Goal: Browse casually: Explore the website without a specific task or goal

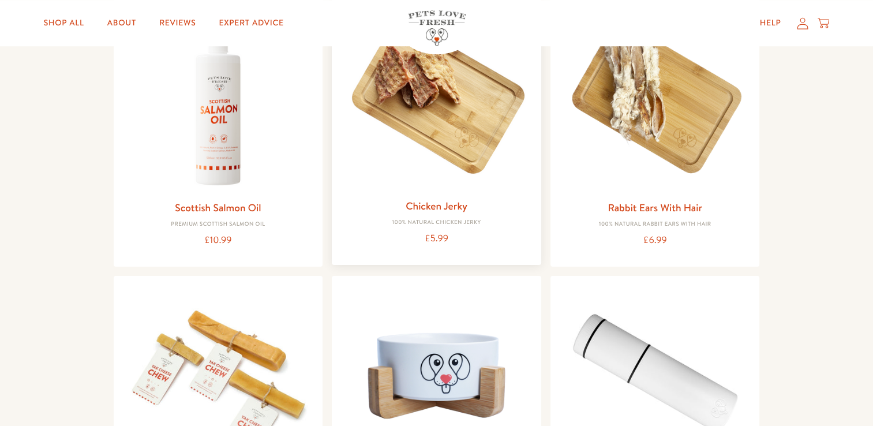
scroll to position [899, 0]
click at [470, 110] on img at bounding box center [436, 97] width 191 height 191
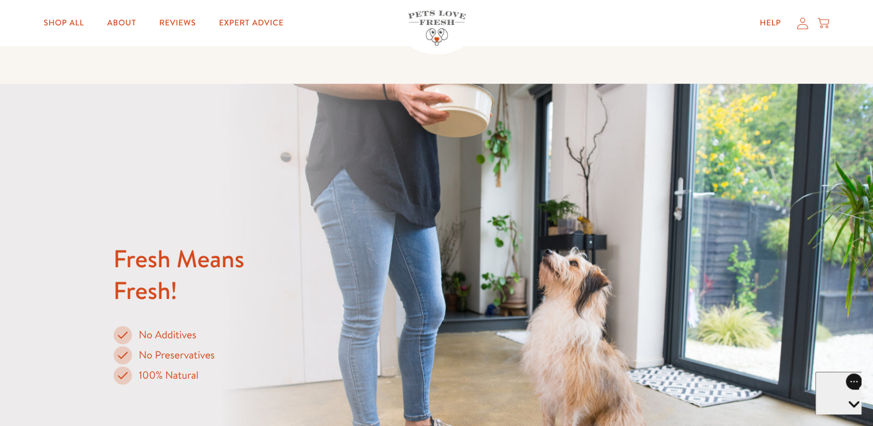
scroll to position [405, 0]
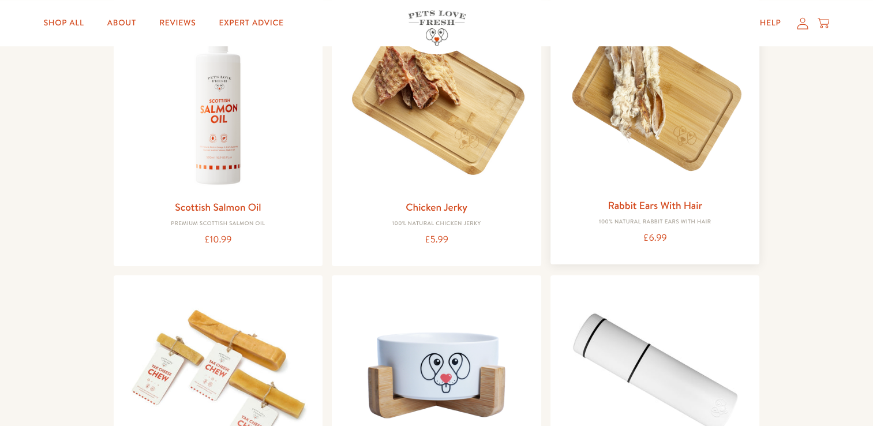
scroll to position [899, 0]
click at [663, 156] on img at bounding box center [655, 97] width 191 height 191
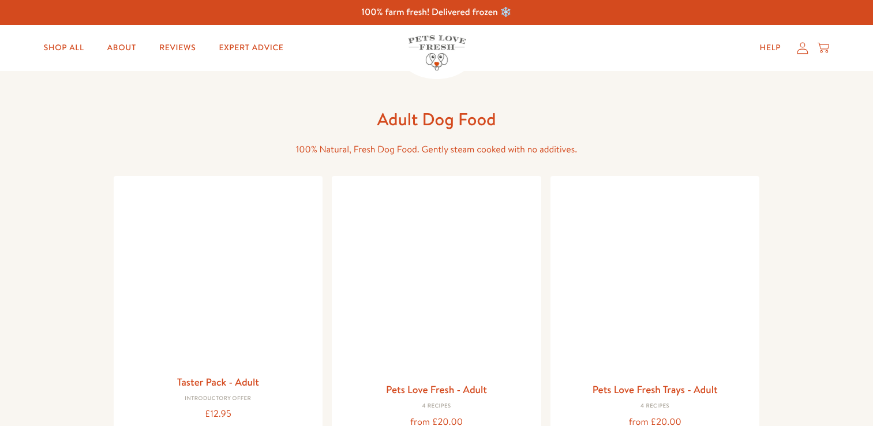
scroll to position [1075, 0]
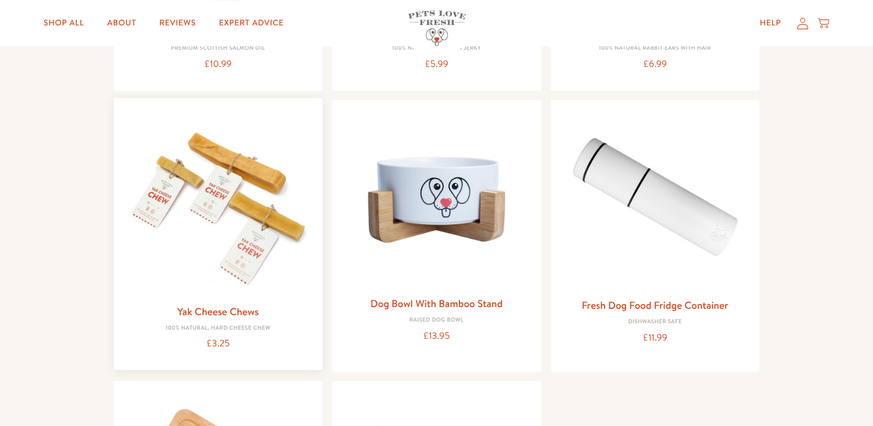
click at [265, 197] on img at bounding box center [218, 202] width 191 height 191
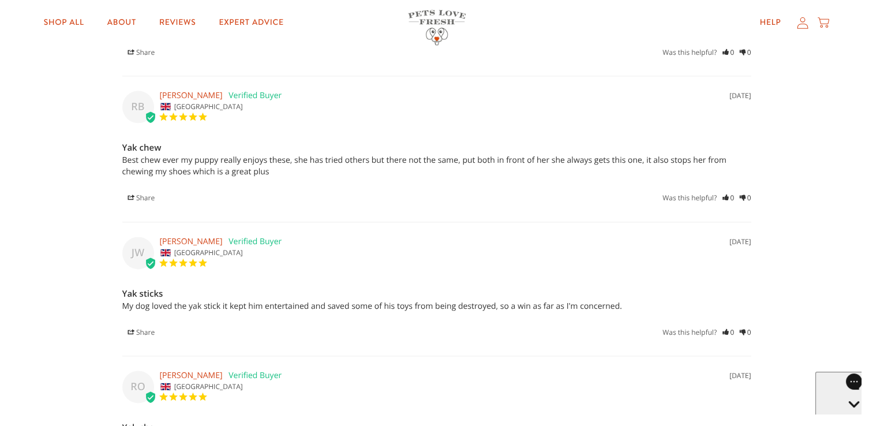
scroll to position [1419, 0]
